Goal: Transaction & Acquisition: Book appointment/travel/reservation

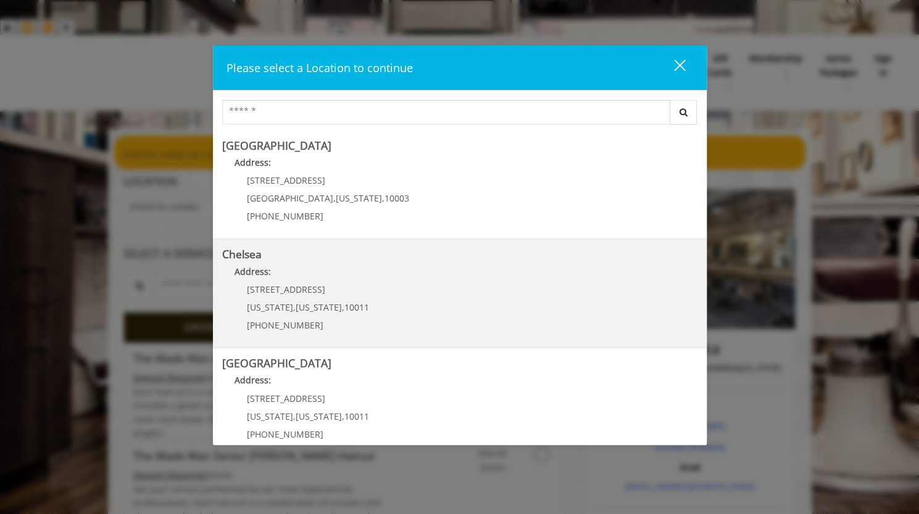
click at [293, 309] on span "," at bounding box center [294, 308] width 2 height 12
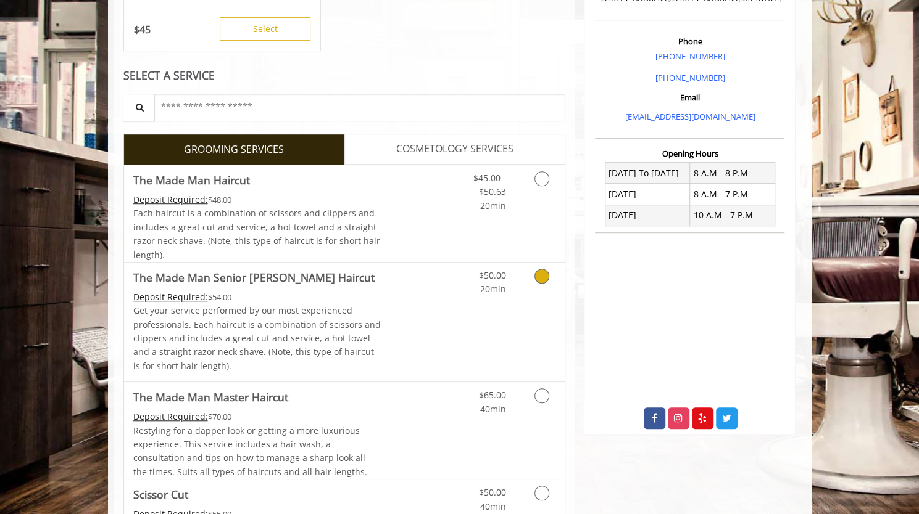
scroll to position [432, 0]
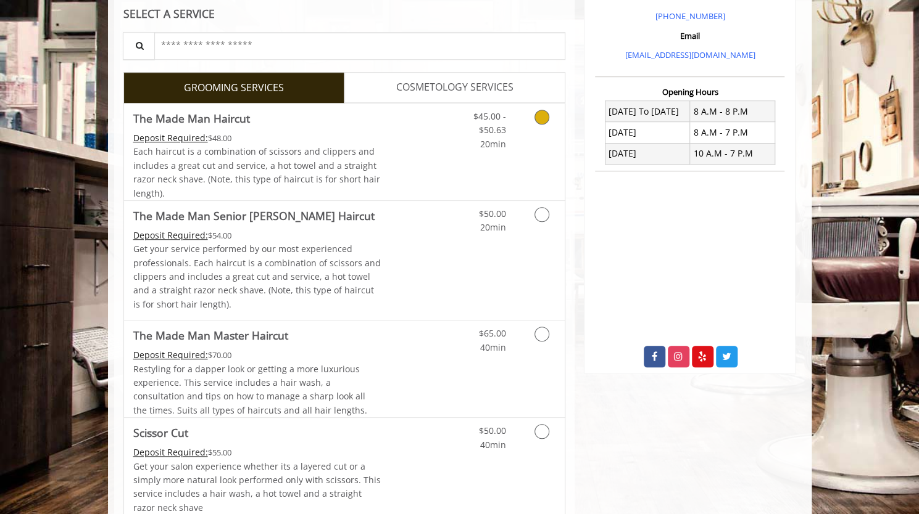
click at [310, 131] on div "Deposit Required: $48.00" at bounding box center [257, 138] width 248 height 14
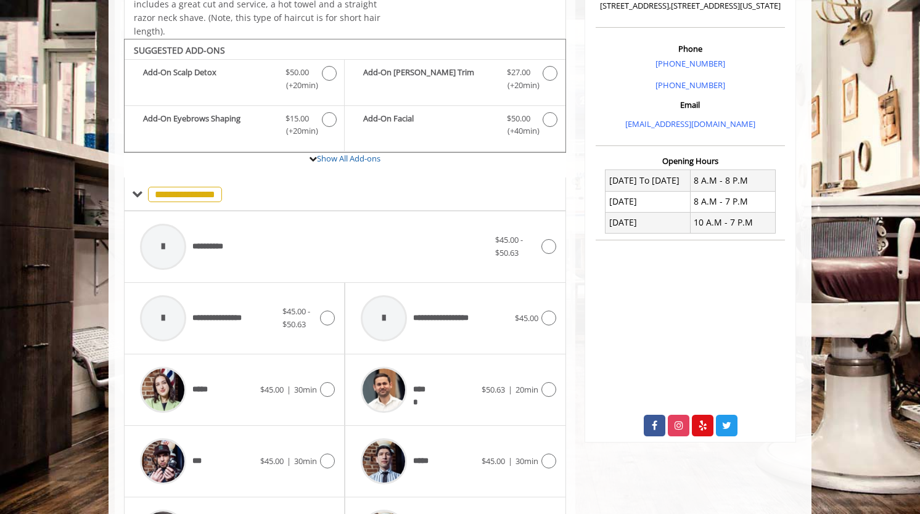
scroll to position [365, 0]
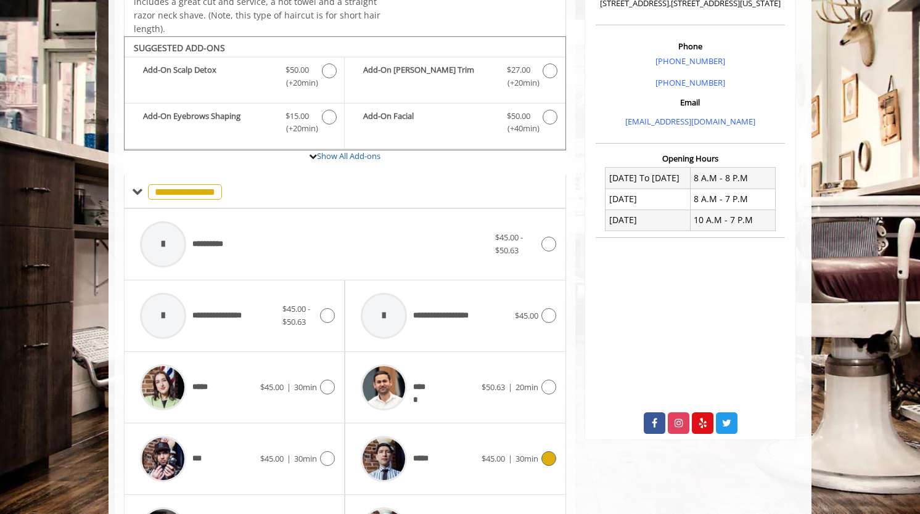
click at [444, 430] on div "*****" at bounding box center [418, 459] width 126 height 59
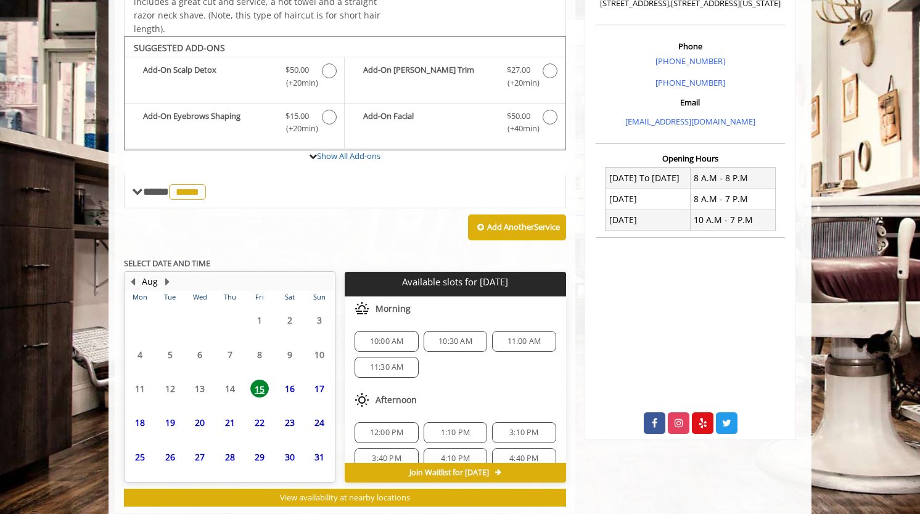
scroll to position [357, 0]
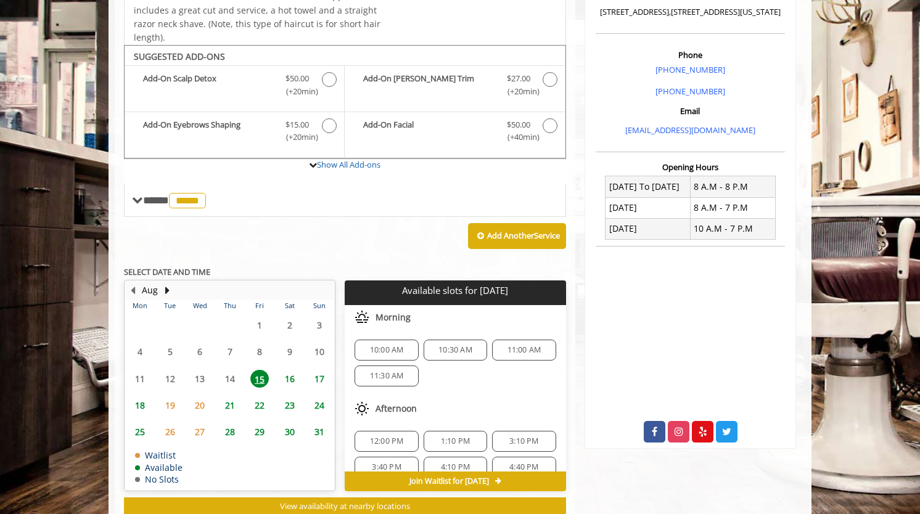
click at [389, 437] on span "12:00 PM" at bounding box center [387, 442] width 34 height 10
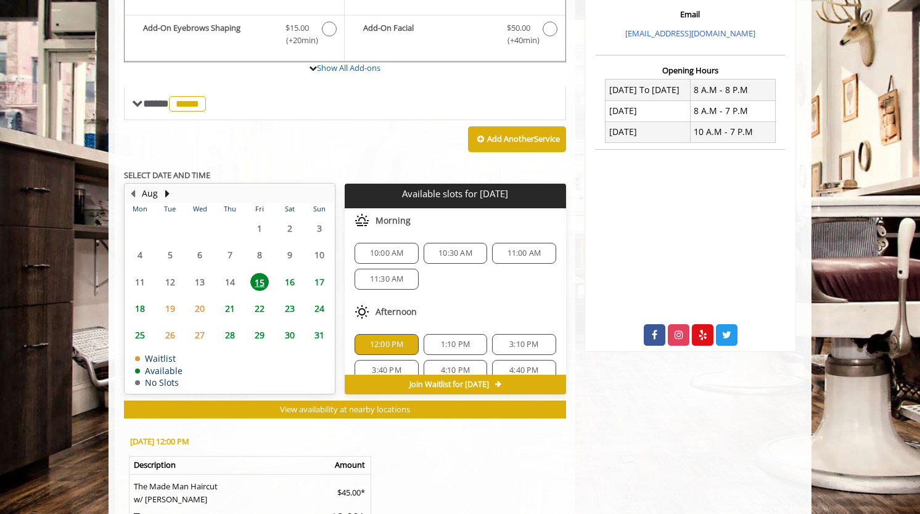
scroll to position [579, 0]
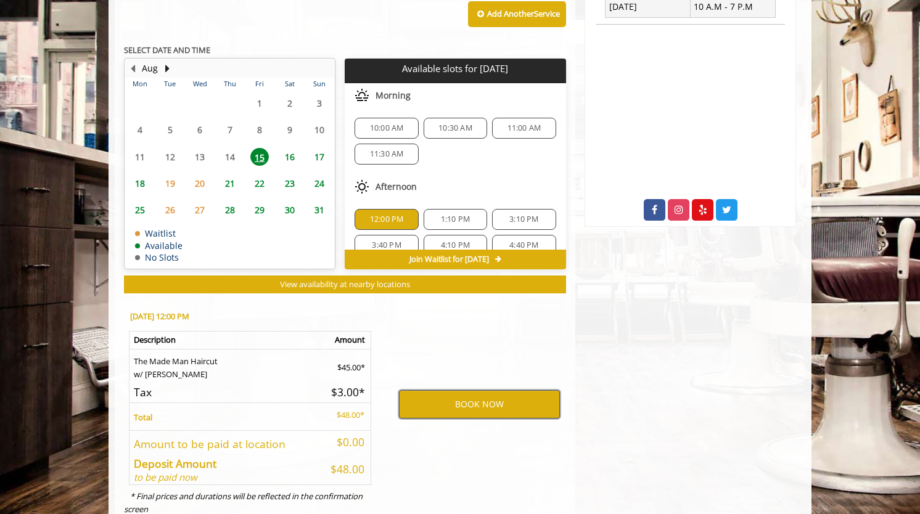
click at [478, 390] on button "BOOK NOW" at bounding box center [479, 404] width 161 height 28
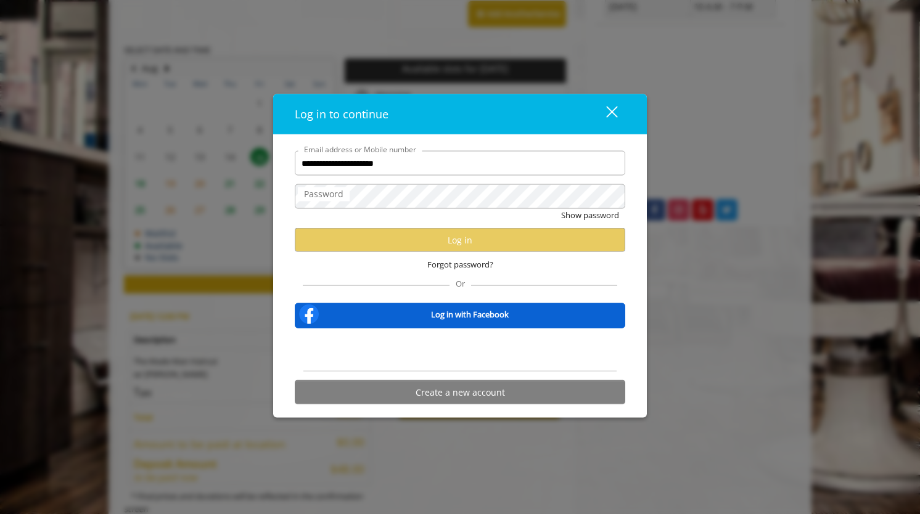
type input "**********"
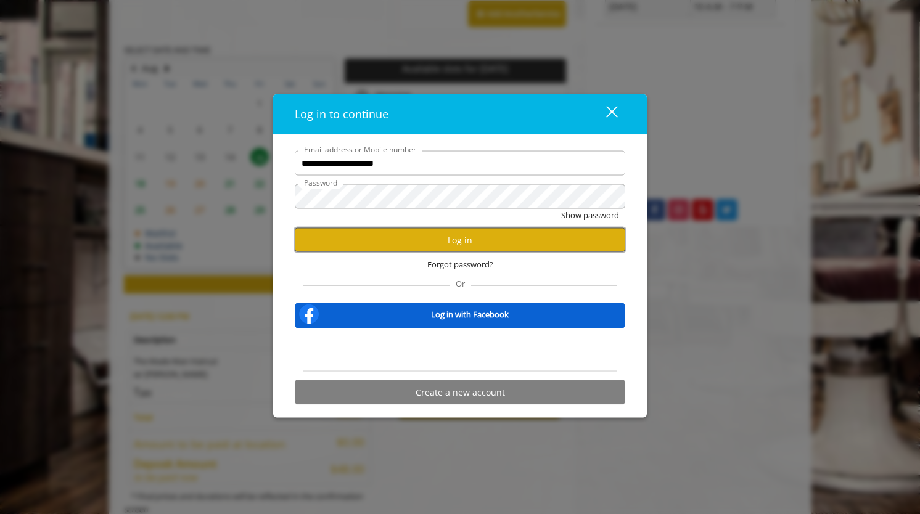
click at [491, 245] on button "Log in" at bounding box center [460, 240] width 331 height 24
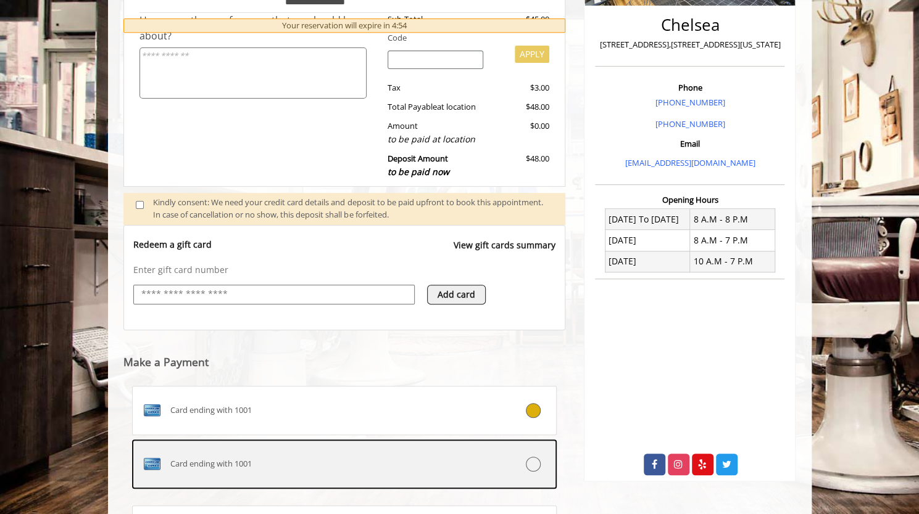
scroll to position [418, 0]
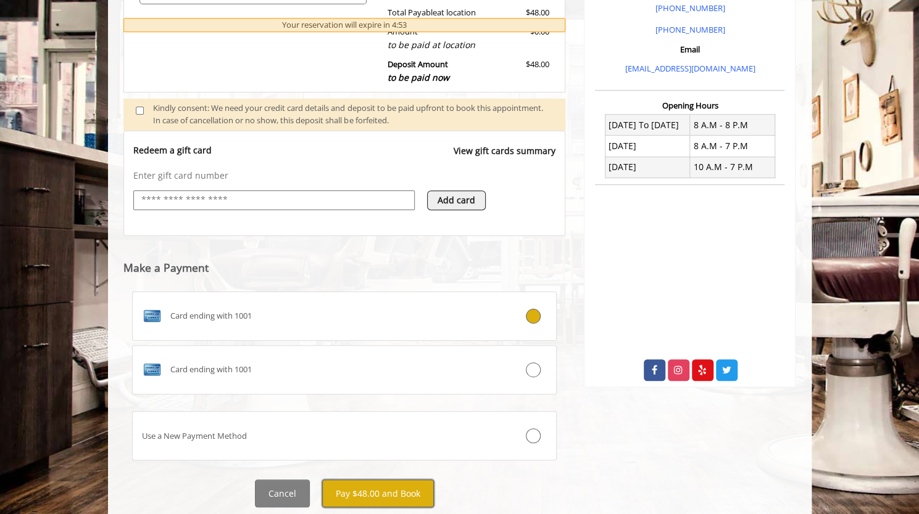
click at [385, 480] on button "Pay $48.00 and Book" at bounding box center [378, 494] width 112 height 28
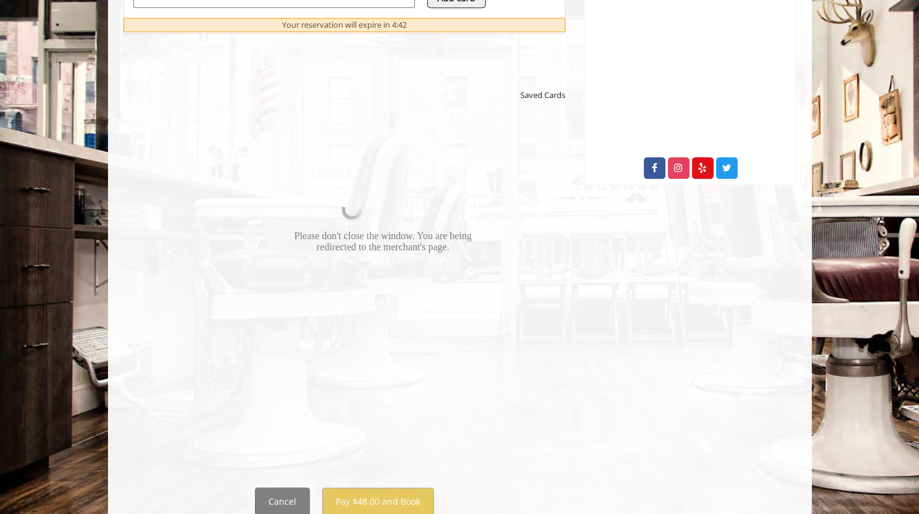
scroll to position [629, 0]
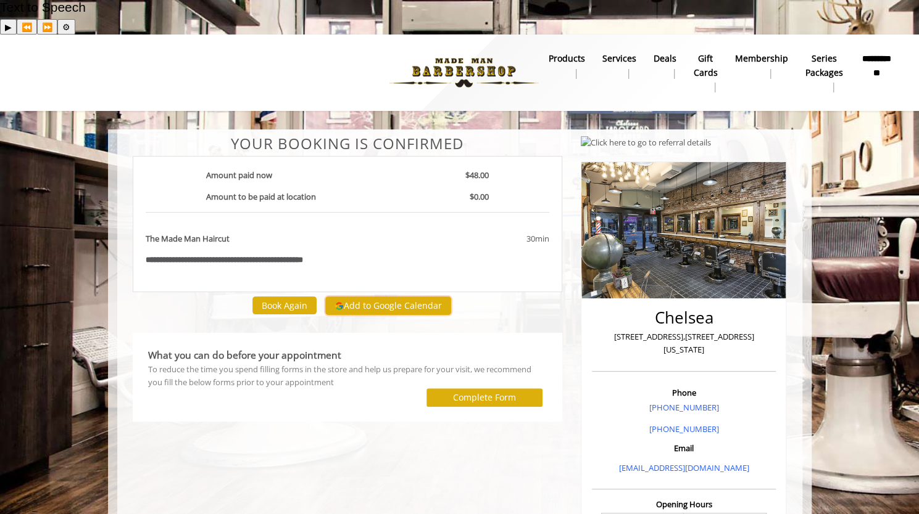
click at [405, 297] on button "Add to Google Calendar" at bounding box center [388, 306] width 126 height 19
